Goal: Check status: Check status

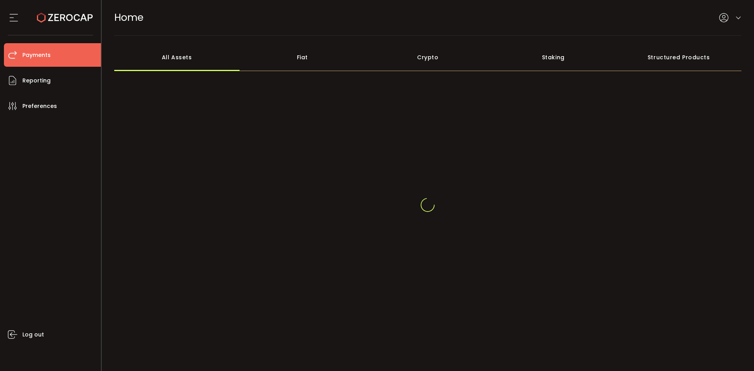
click at [38, 45] on li "Payments" at bounding box center [52, 55] width 97 height 24
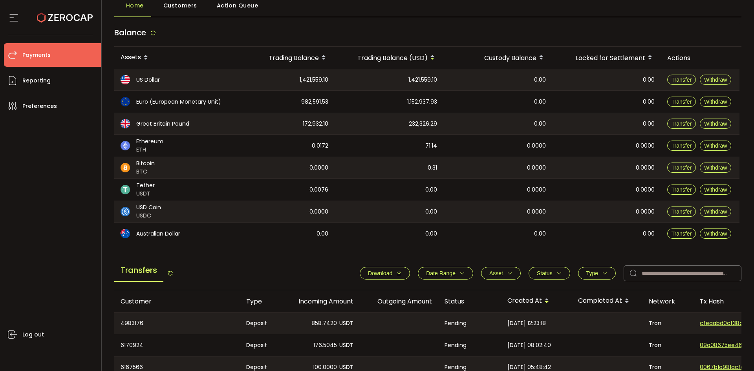
scroll to position [118, 0]
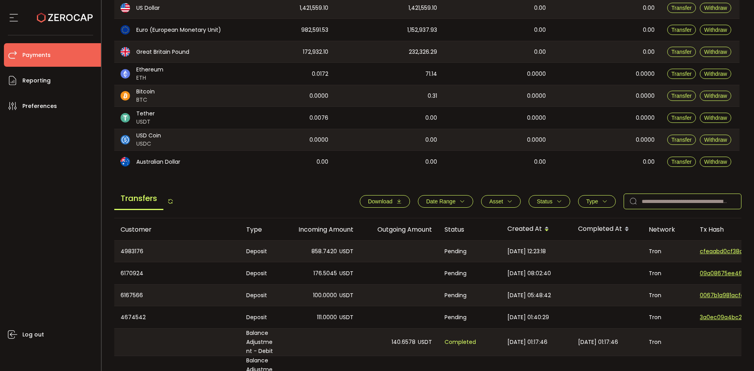
click at [670, 201] on input "text" at bounding box center [683, 202] width 118 height 16
paste input "*******"
type input "*******"
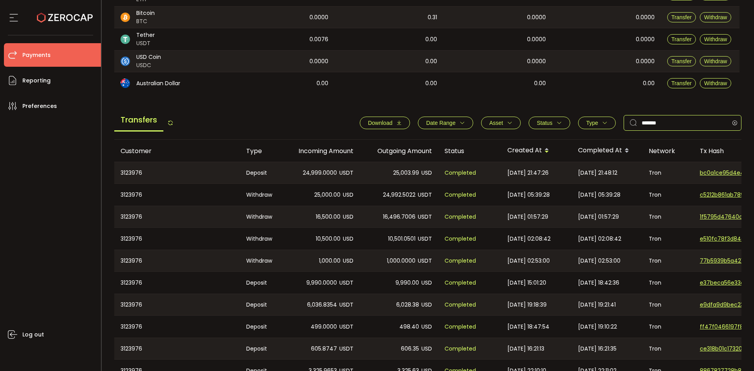
scroll to position [236, 0]
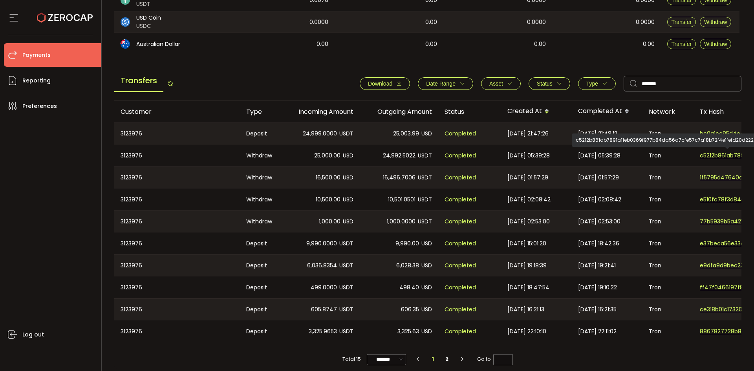
click at [719, 154] on span "c5212b861ab7891a11eb0369f977b84da56a7cfe57c7a18b72f4e1fefd20d222" at bounding box center [727, 156] width 55 height 8
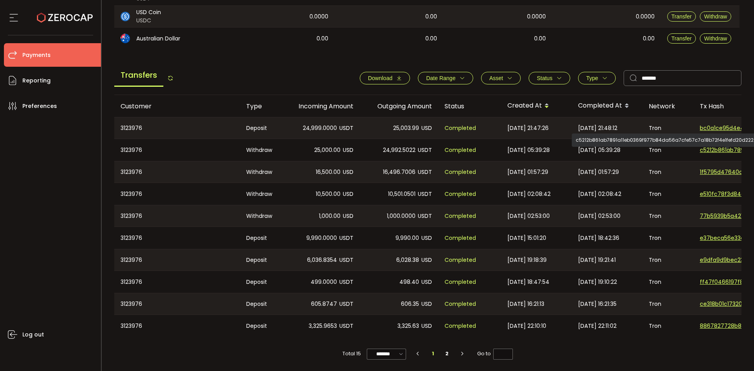
scroll to position [243, 0]
click at [709, 215] on span "77b5939b5a42163b70d869eefd87c519e0627ab6bd7418583aa117a6f637273c" at bounding box center [727, 216] width 55 height 8
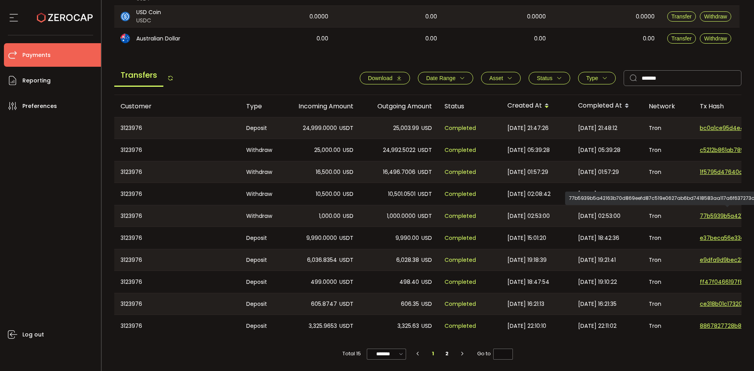
click at [129, 211] on div "3123976" at bounding box center [177, 215] width 126 height 21
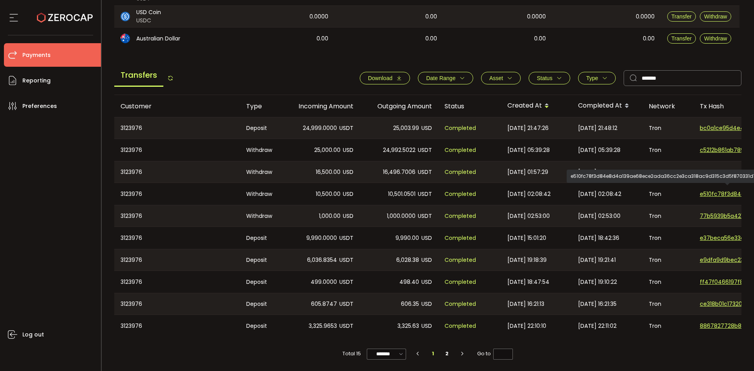
click at [704, 192] on span "e510fc78f3d84e8d4a139ae68ece2ada36cc2e3ca318ac9d315c3d5f870331d1" at bounding box center [727, 194] width 55 height 8
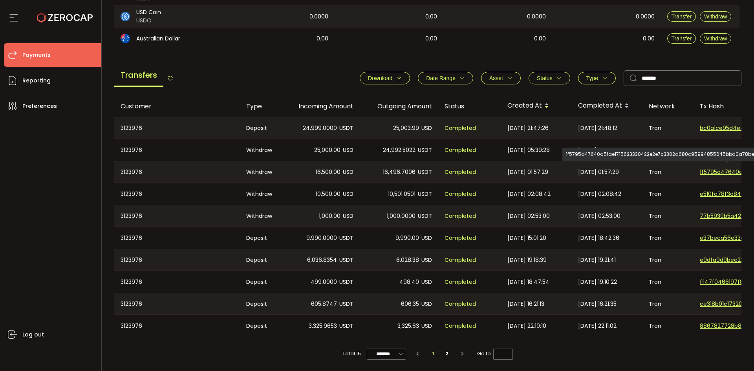
click at [715, 168] on span "1f5795d47640a5fae1715623330422e2e7c3302d680c95994855645bbd0a78be" at bounding box center [727, 172] width 55 height 8
click at [712, 147] on span "c5212b861ab7891a11eb0369f977b84da56a7cfe57c7a18b72f4e1fefd20d222" at bounding box center [727, 150] width 55 height 8
